Goal: Transaction & Acquisition: Download file/media

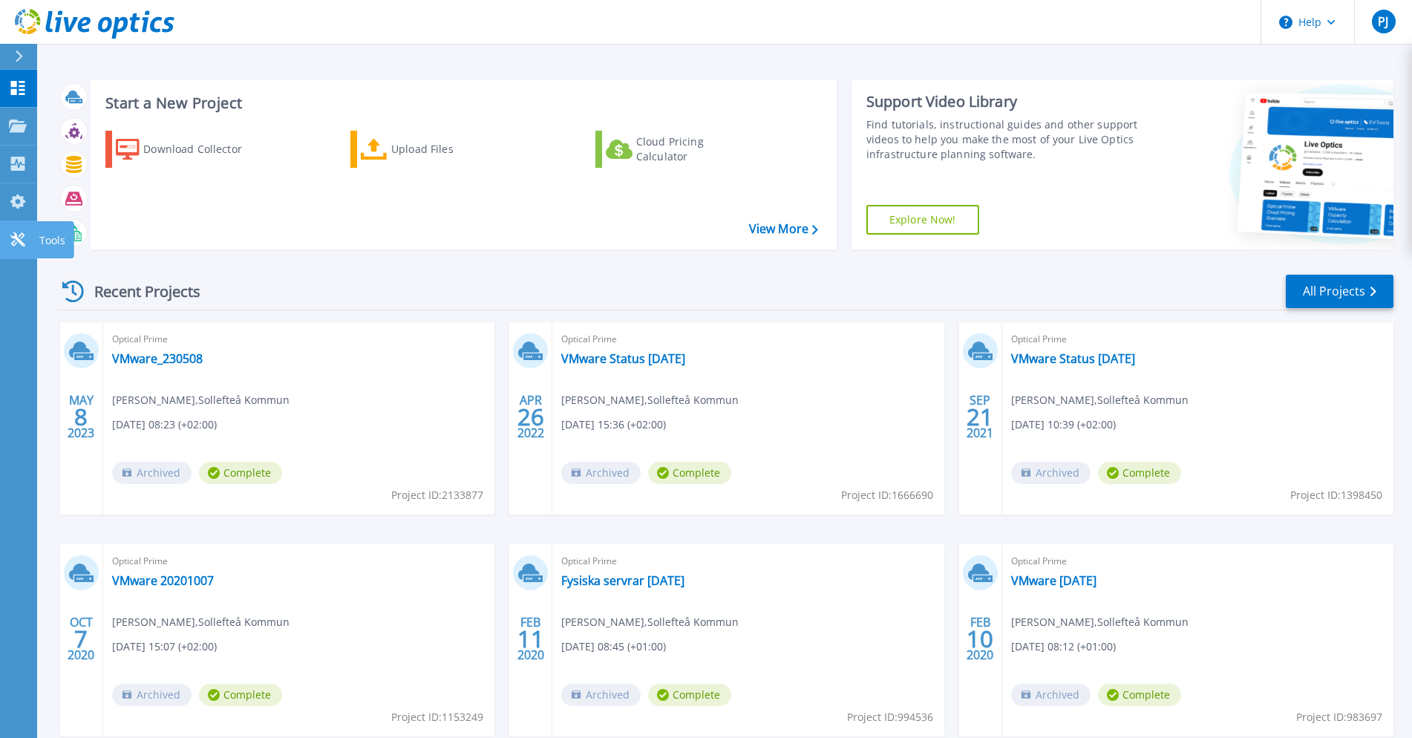
click at [21, 237] on icon at bounding box center [18, 239] width 18 height 14
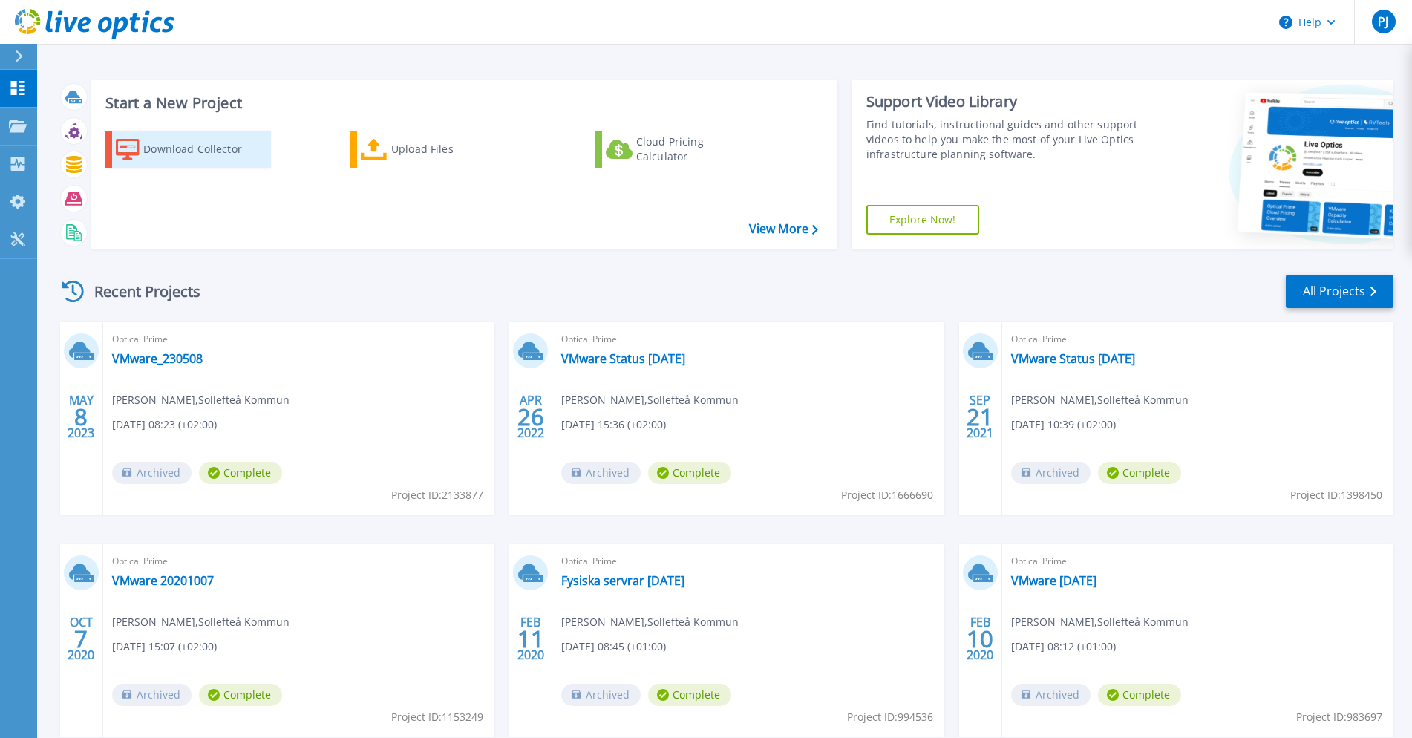
click at [187, 149] on div "Download Collector" at bounding box center [202, 149] width 119 height 30
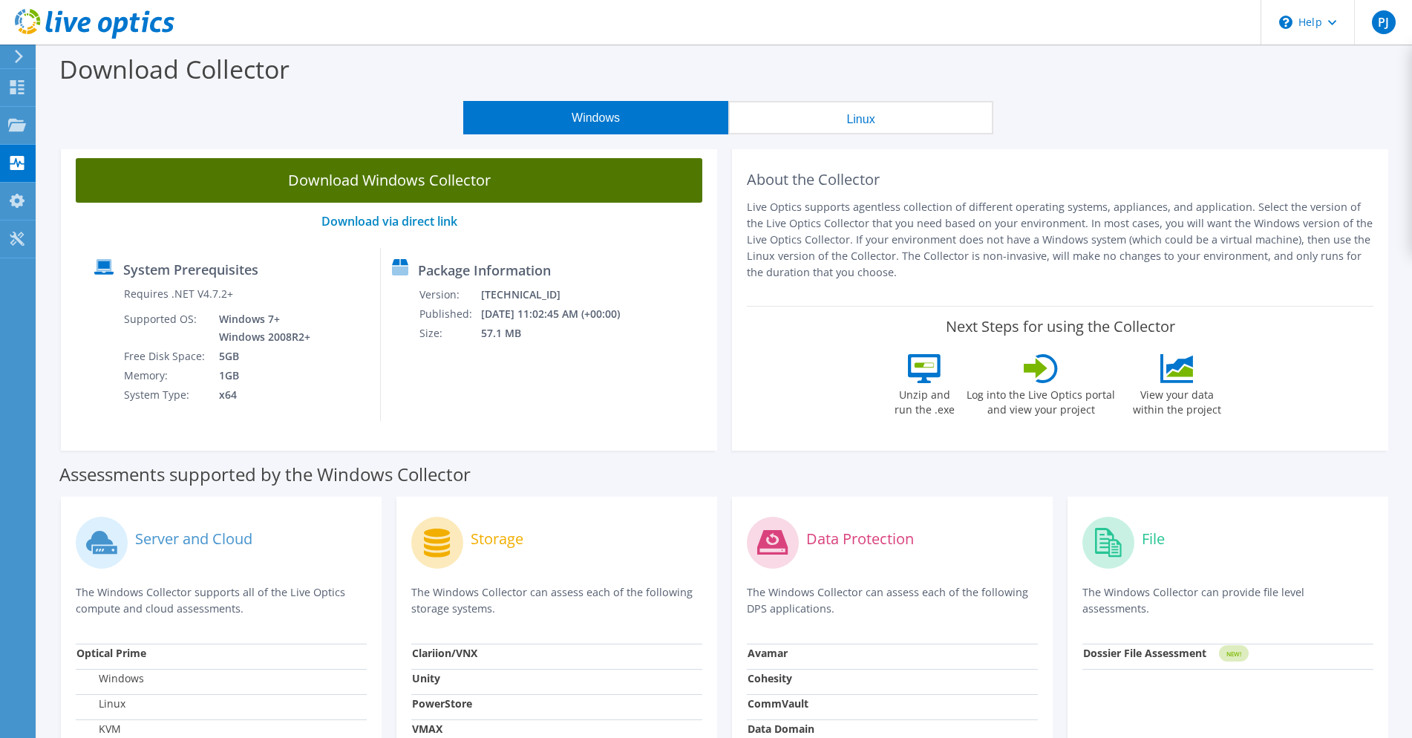
click at [356, 186] on link "Download Windows Collector" at bounding box center [389, 180] width 626 height 45
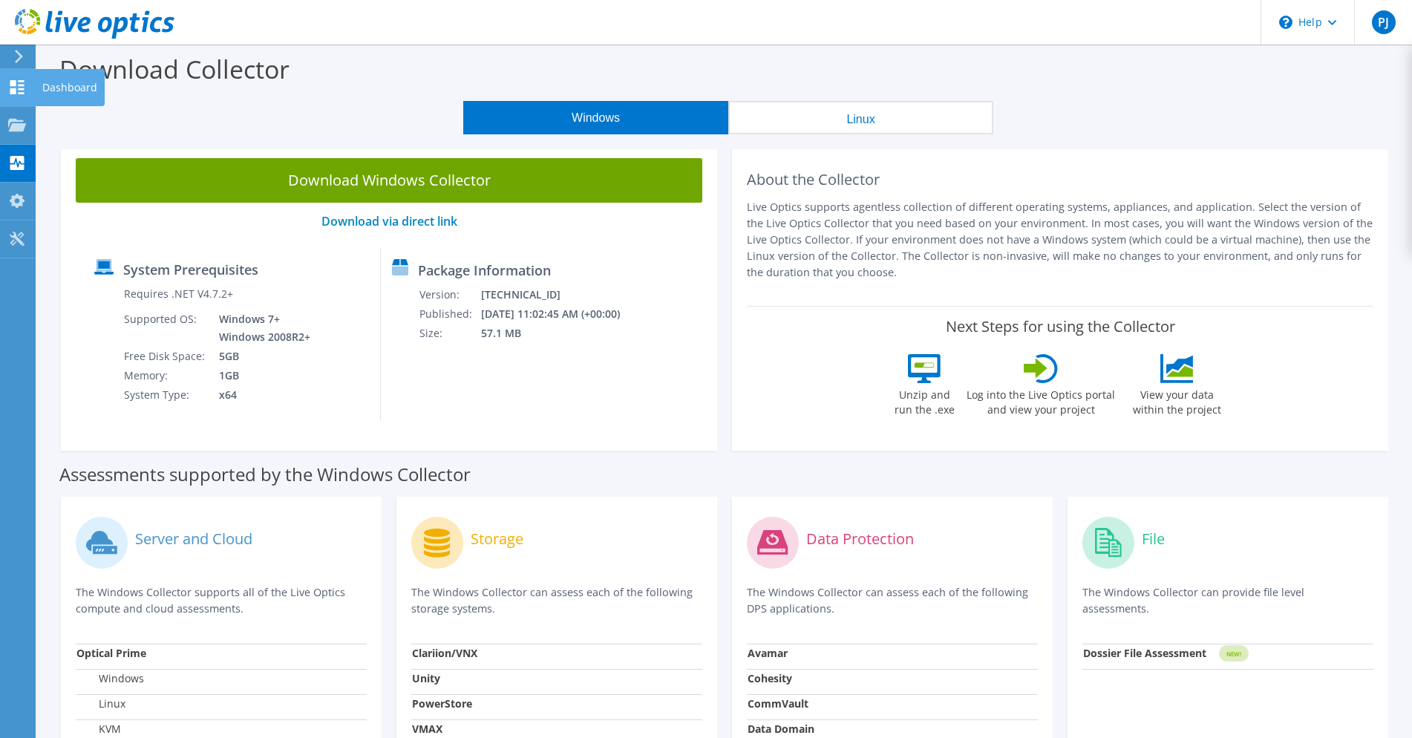
click at [10, 94] on div at bounding box center [17, 89] width 18 height 16
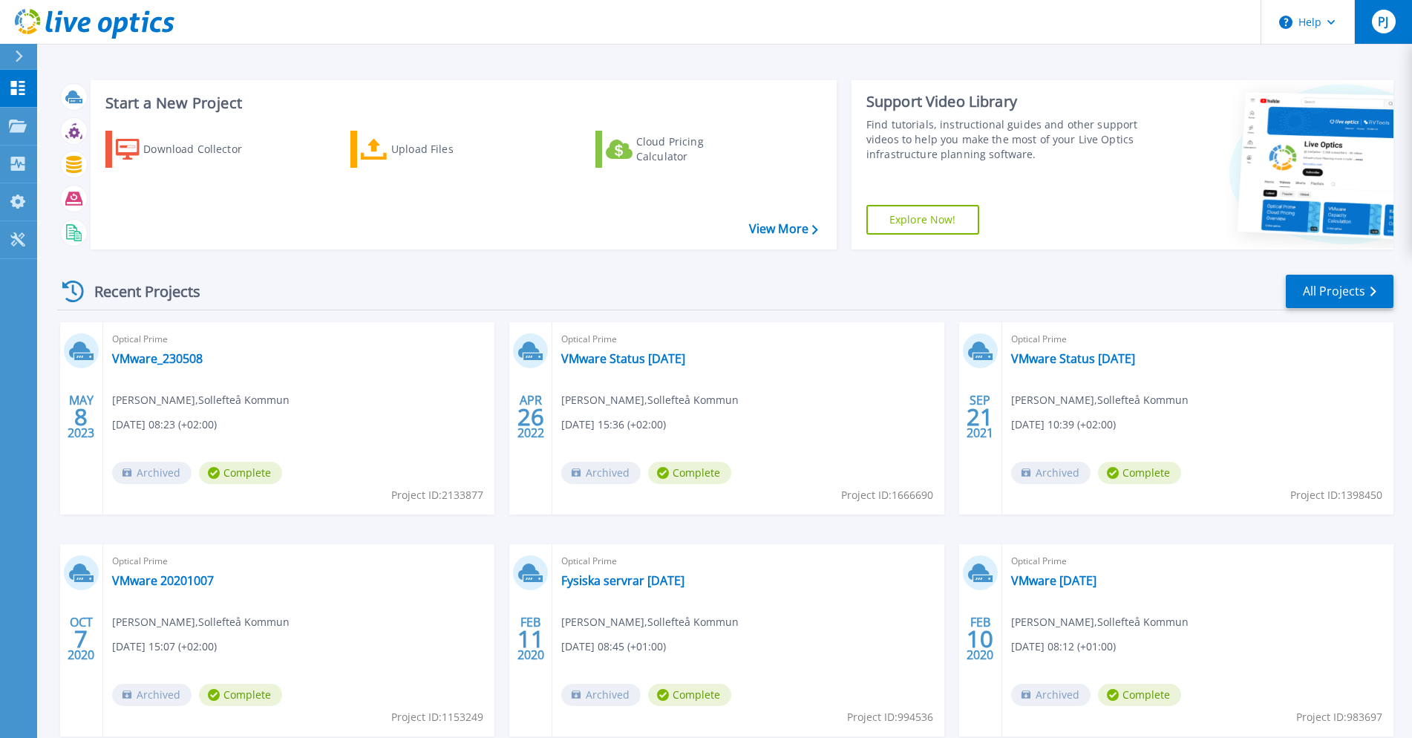
click at [1380, 25] on span "PJ" at bounding box center [1382, 22] width 10 height 12
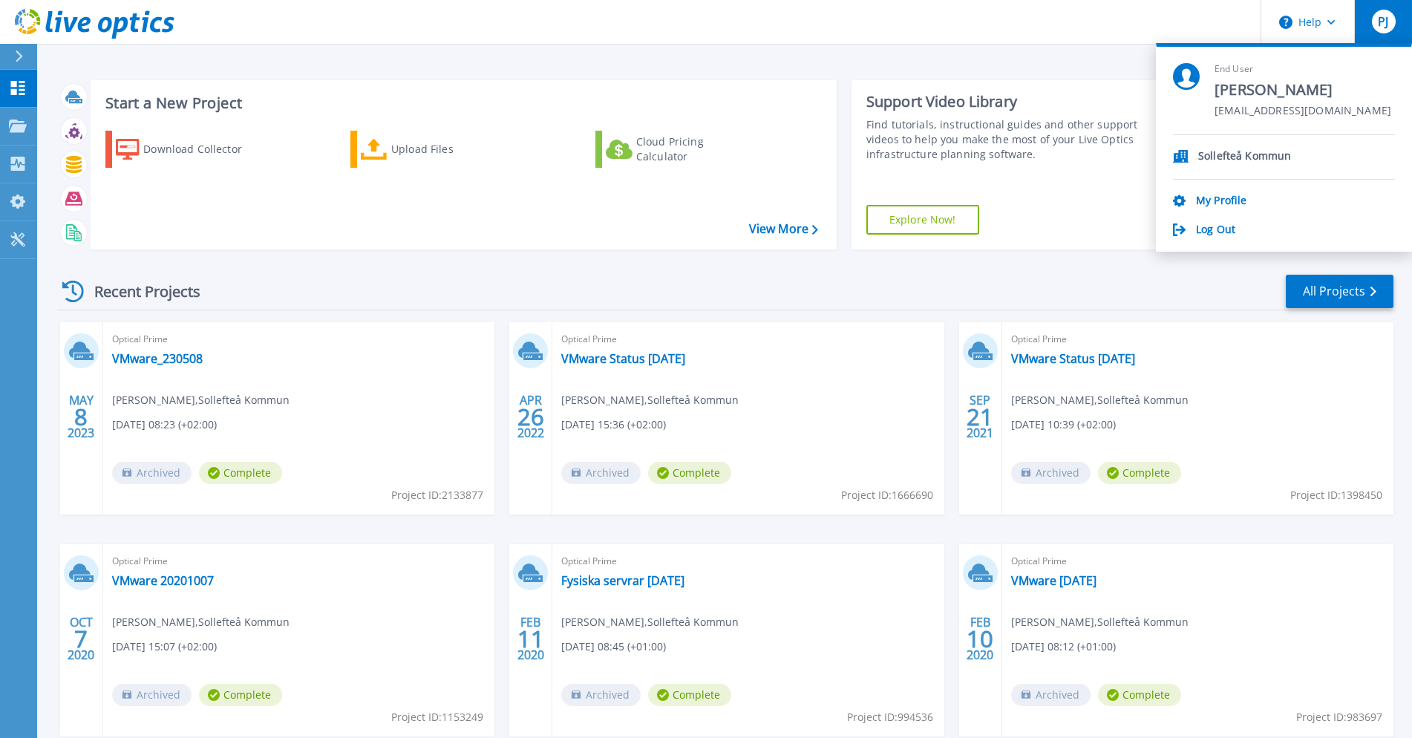
click at [1237, 234] on div "Log Out" at bounding box center [1284, 230] width 222 height 14
click at [1222, 231] on link "Log Out" at bounding box center [1215, 230] width 39 height 14
